Goal: Task Accomplishment & Management: Use online tool/utility

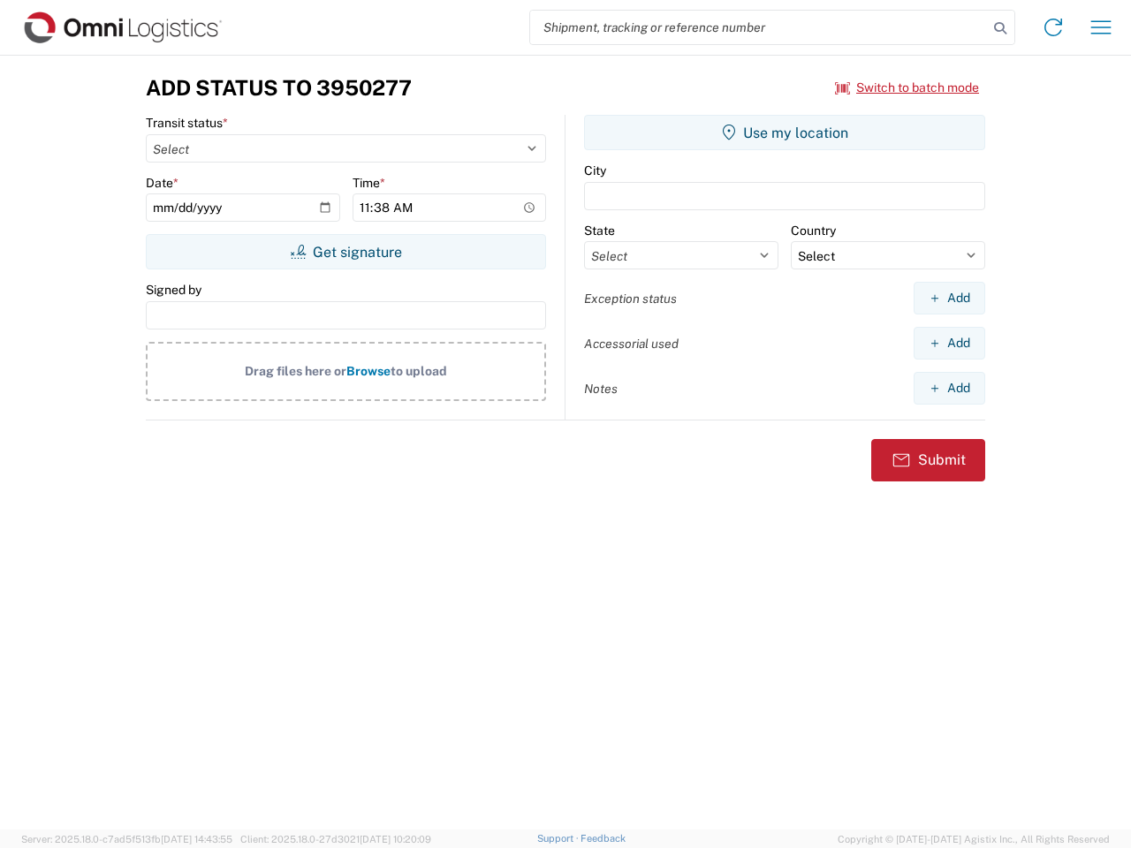
click at [759, 27] on input "search" at bounding box center [759, 28] width 458 height 34
click at [1000, 28] on icon at bounding box center [1000, 28] width 25 height 25
click at [1053, 27] on icon at bounding box center [1053, 27] width 28 height 28
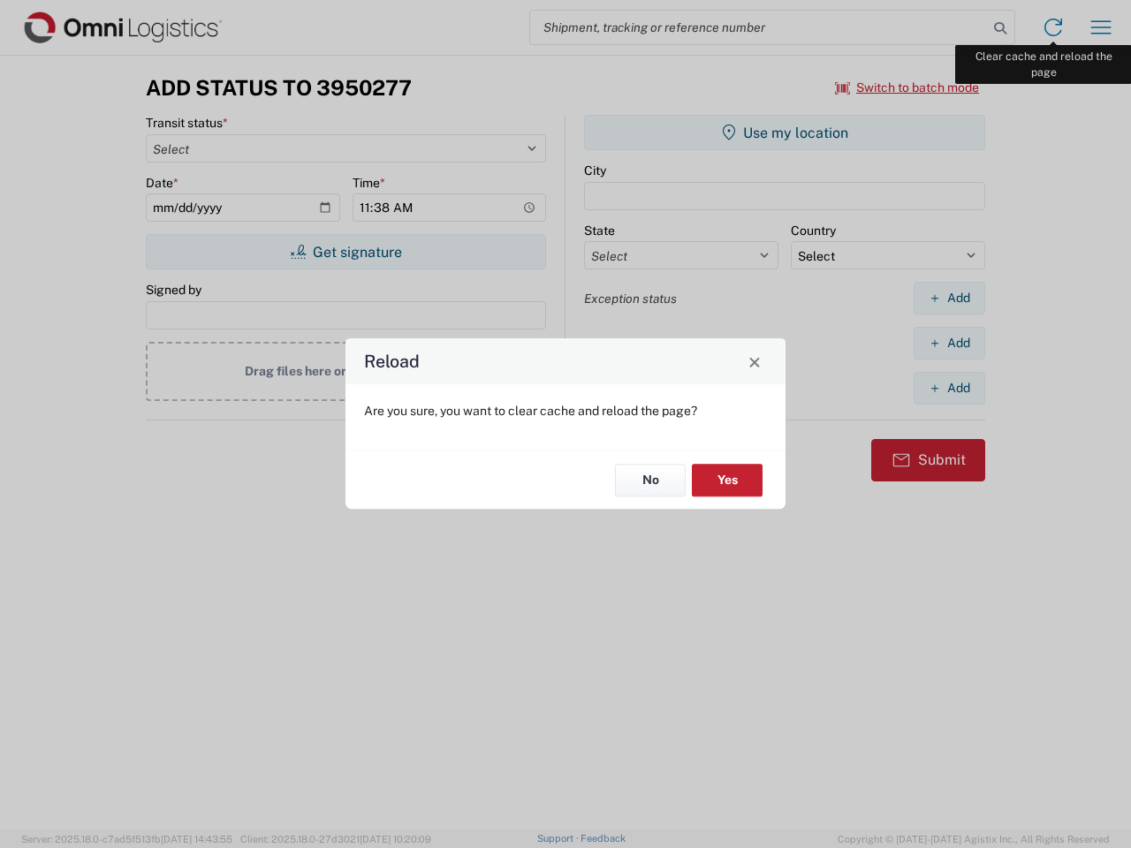
click at [1101, 27] on div "Reload Are you sure, you want to clear cache and reload the page? No Yes" at bounding box center [565, 424] width 1131 height 848
click at [907, 87] on div "Reload Are you sure, you want to clear cache and reload the page? No Yes" at bounding box center [565, 424] width 1131 height 848
click at [345, 252] on div "Reload Are you sure, you want to clear cache and reload the page? No Yes" at bounding box center [565, 424] width 1131 height 848
click at [784, 133] on div "Reload Are you sure, you want to clear cache and reload the page? No Yes" at bounding box center [565, 424] width 1131 height 848
click at [949, 298] on div "Reload Are you sure, you want to clear cache and reload the page? No Yes" at bounding box center [565, 424] width 1131 height 848
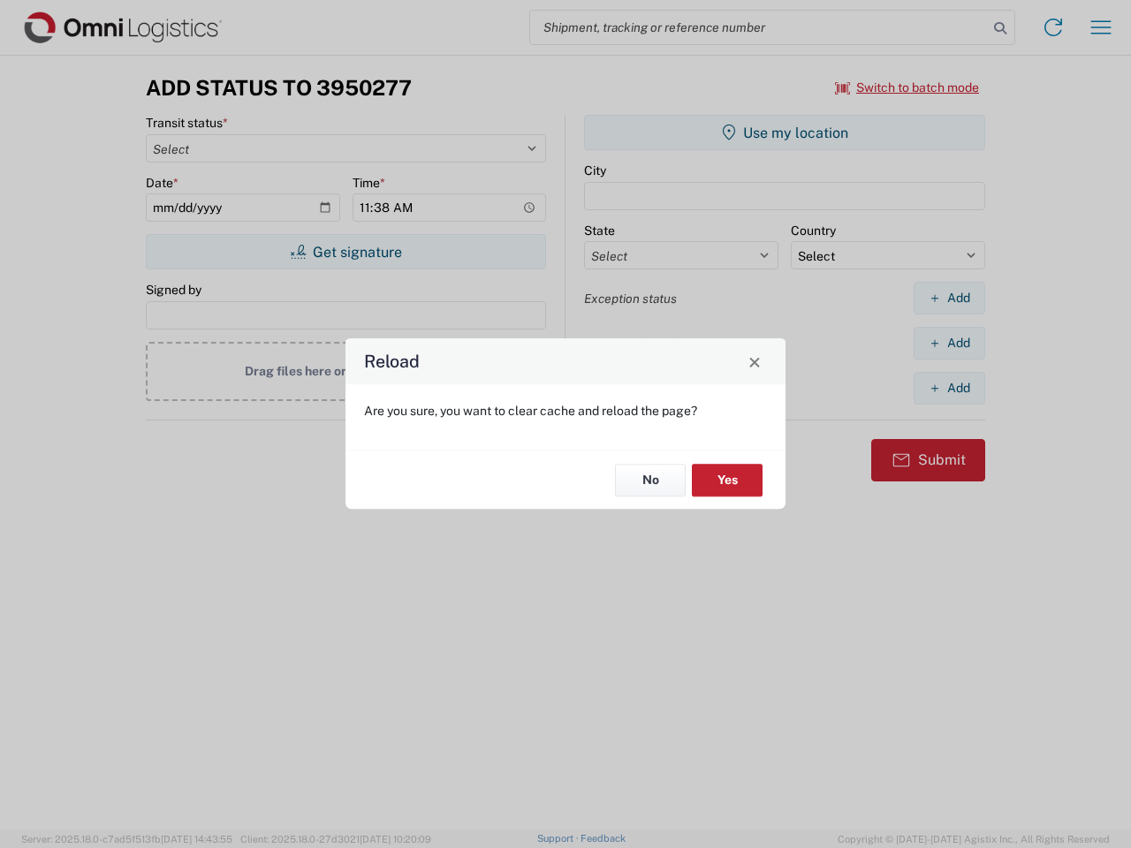
click at [949, 343] on div "Reload Are you sure, you want to clear cache and reload the page? No Yes" at bounding box center [565, 424] width 1131 height 848
click at [949, 388] on div "Reload Are you sure, you want to clear cache and reload the page? No Yes" at bounding box center [565, 424] width 1131 height 848
